Goal: Information Seeking & Learning: Learn about a topic

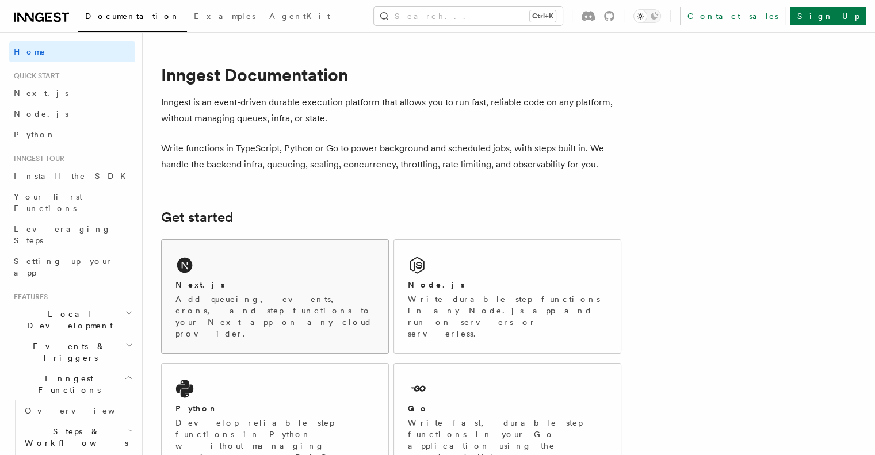
click at [258, 277] on div "Next.js Add queueing, events, crons, and step functions to your Next app on any…" at bounding box center [275, 296] width 227 height 113
click at [43, 101] on link "Next.js" at bounding box center [72, 93] width 126 height 21
click at [63, 12] on icon at bounding box center [41, 17] width 55 height 14
